Goal: Find contact information: Find contact information

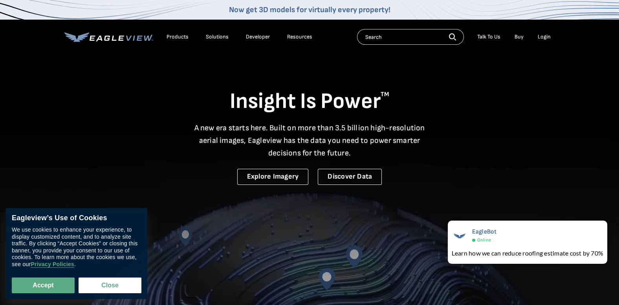
click at [174, 34] on div "Products" at bounding box center [178, 36] width 22 height 7
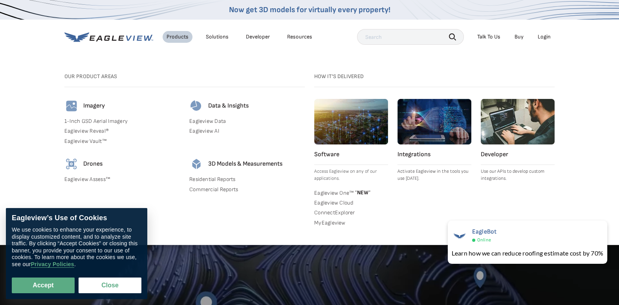
click at [213, 179] on link "Residential Reports" at bounding box center [247, 179] width 116 height 7
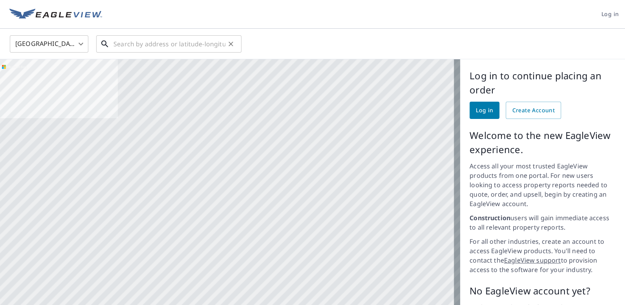
click at [196, 38] on input "text" at bounding box center [170, 44] width 112 height 22
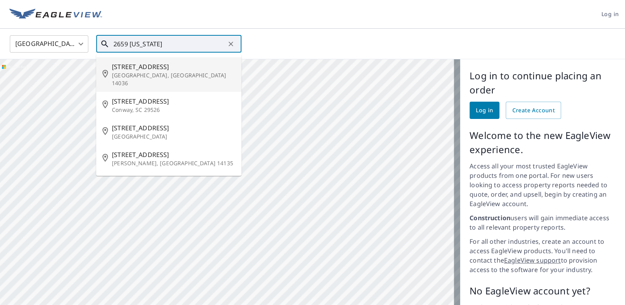
click at [142, 75] on p "Corfu, NY 14036" at bounding box center [173, 80] width 123 height 16
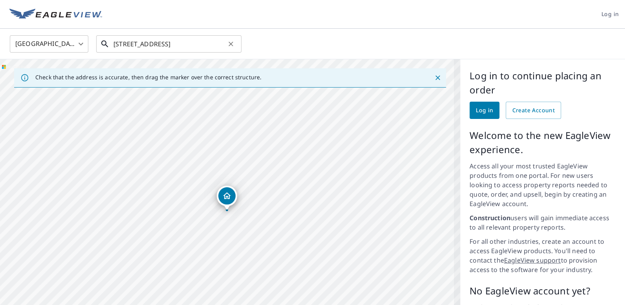
click at [212, 46] on input "2659 Main Rd Corfu, NY 14036" at bounding box center [170, 44] width 112 height 22
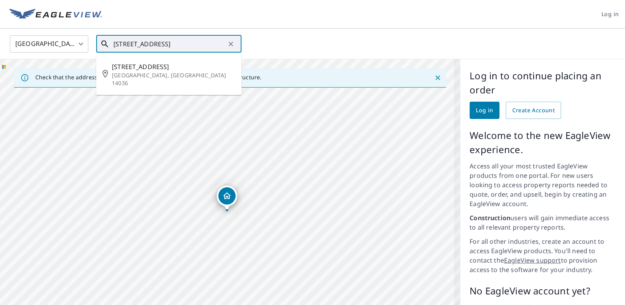
click at [212, 46] on input "2659 Main Rd Corfu, NY 14036" at bounding box center [170, 44] width 112 height 22
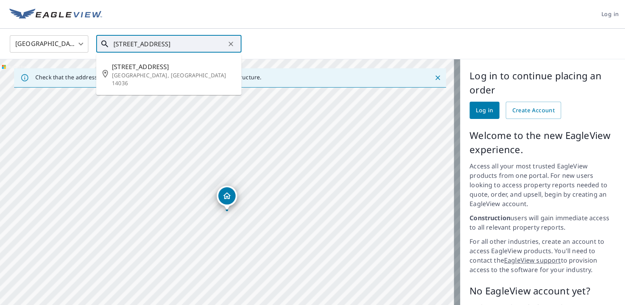
click at [212, 46] on input "2659 Main Rd Corfu, NY 14036" at bounding box center [170, 44] width 112 height 22
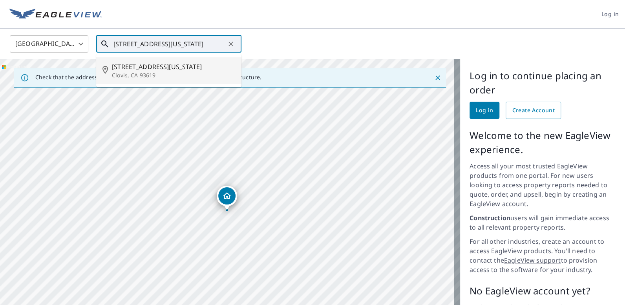
click at [139, 73] on p "Clovis, CA 93619" at bounding box center [173, 76] width 123 height 8
type input "2659 Maine Ave Clovis, CA 93619"
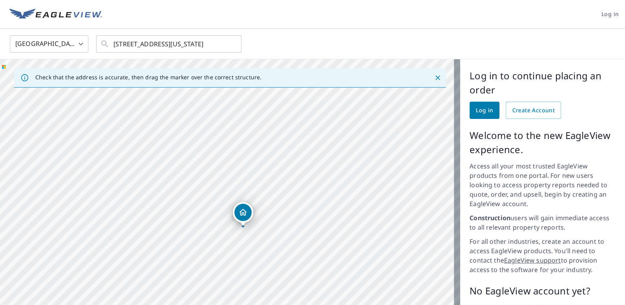
scroll to position [78, 0]
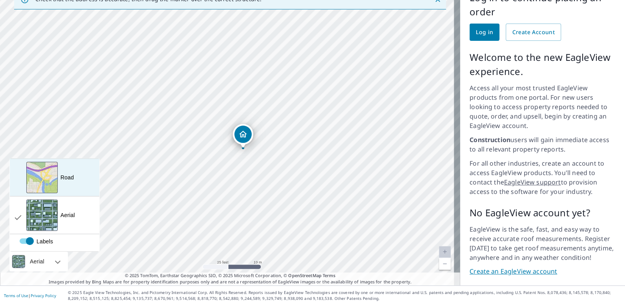
click at [71, 187] on div "Road A standard road map" at bounding box center [55, 178] width 90 height 38
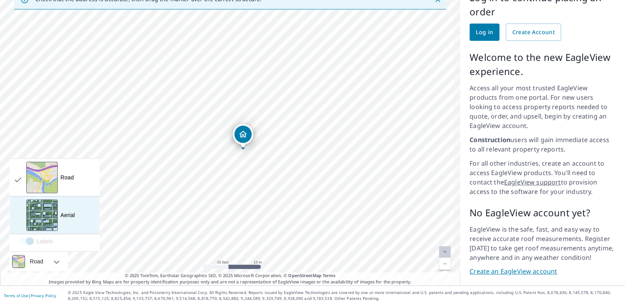
click at [62, 213] on div "Aerial" at bounding box center [68, 215] width 15 height 8
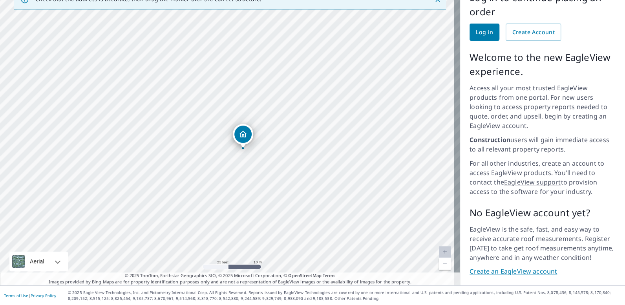
scroll to position [0, 0]
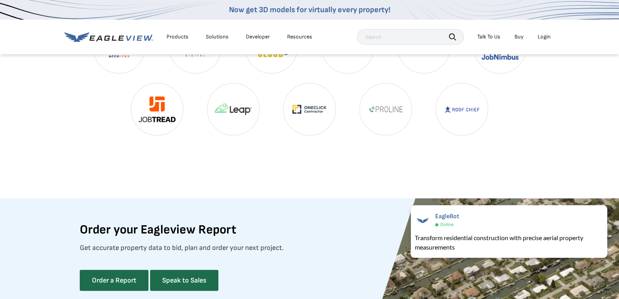
scroll to position [2128, 0]
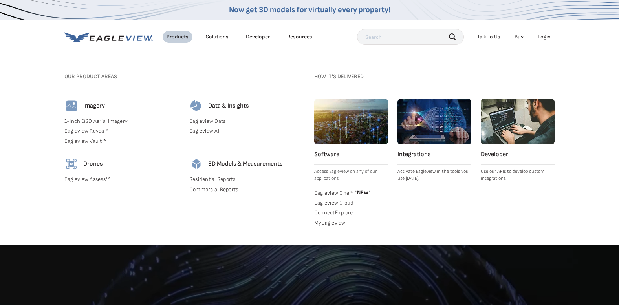
click at [209, 191] on link "Commercial Reports" at bounding box center [247, 189] width 116 height 7
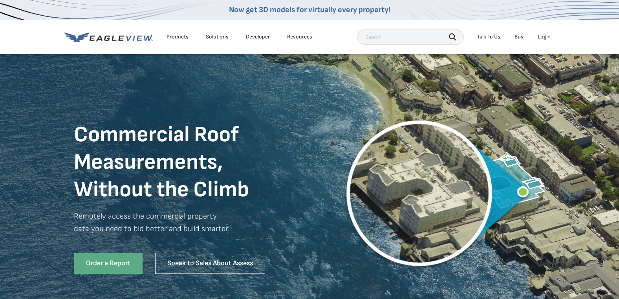
scroll to position [123, 0]
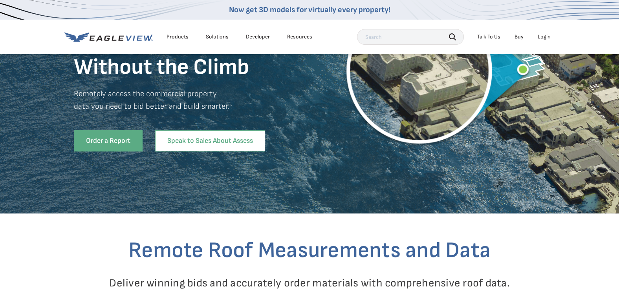
click at [201, 142] on link "Speak to Sales About Assess" at bounding box center [210, 140] width 110 height 21
